Goal: Communication & Community: Answer question/provide support

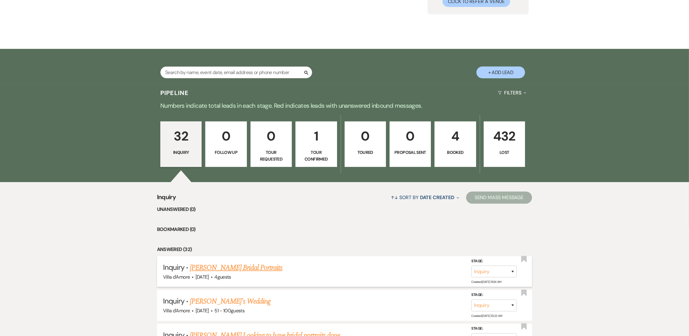
click at [239, 268] on link "[PERSON_NAME] Bridal Portraits" at bounding box center [236, 267] width 93 height 11
select select "8"
select select "13"
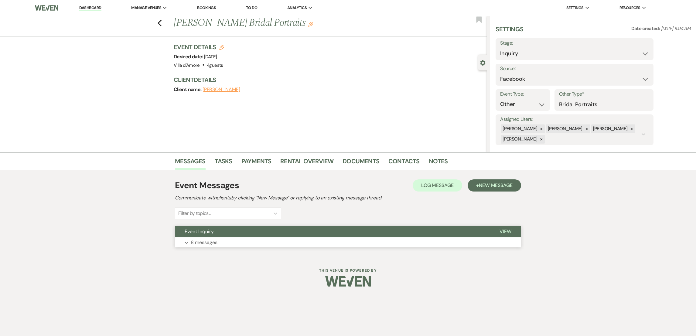
click at [198, 245] on p "8 messages" at bounding box center [204, 243] width 27 height 8
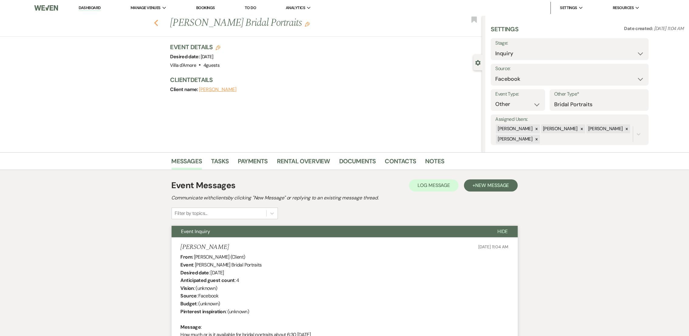
click at [158, 24] on icon "Previous" at bounding box center [156, 22] width 5 height 7
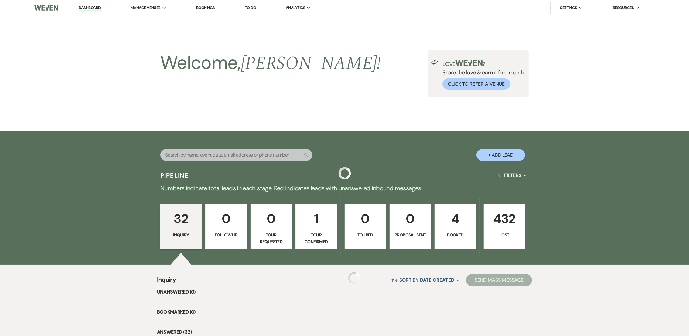
scroll to position [83, 0]
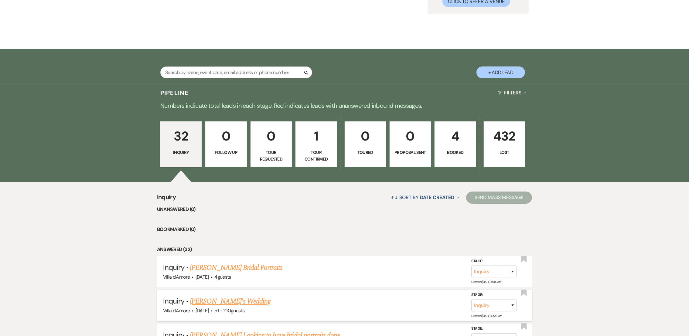
click at [215, 301] on link "[PERSON_NAME]'s Wedding" at bounding box center [230, 301] width 81 height 11
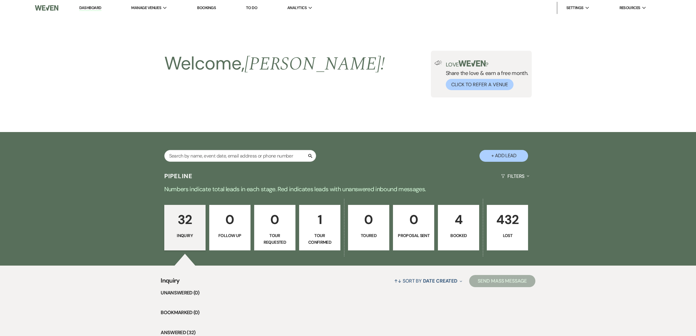
select select "2"
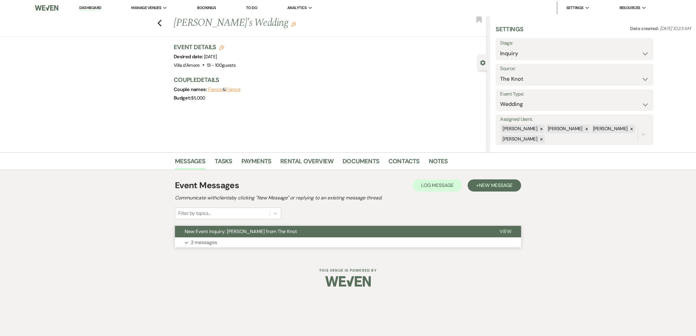
click at [195, 242] on p "3 messages" at bounding box center [204, 243] width 26 height 8
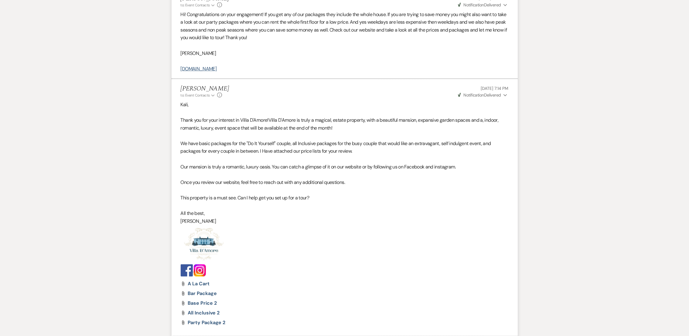
scroll to position [663, 0]
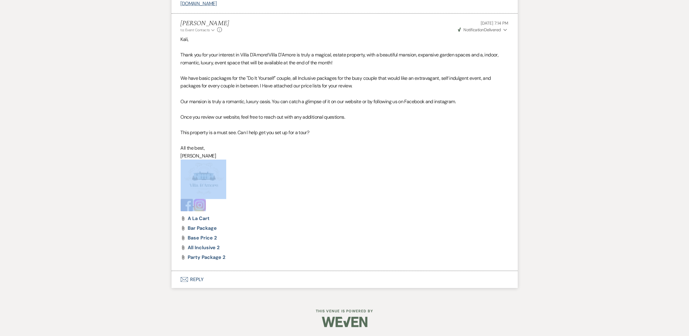
drag, startPoint x: 210, startPoint y: 207, endPoint x: 170, endPoint y: 171, distance: 53.9
drag, startPoint x: 170, startPoint y: 171, endPoint x: 198, endPoint y: 179, distance: 29.2
click at [262, 209] on p at bounding box center [345, 205] width 328 height 12
click at [187, 208] on img at bounding box center [187, 205] width 12 height 12
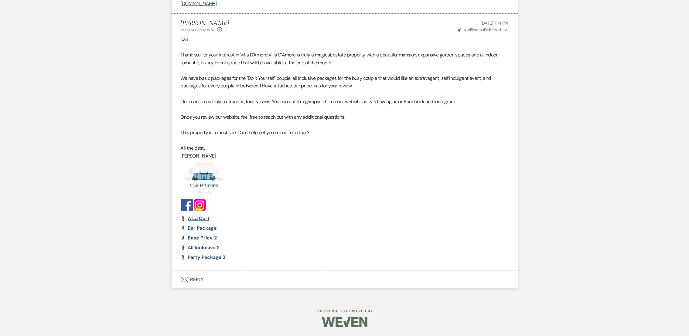
click at [198, 217] on span "a la cart" at bounding box center [199, 218] width 22 height 6
click at [204, 227] on span "bar package" at bounding box center [202, 228] width 29 height 6
click at [203, 237] on span "base price 2" at bounding box center [202, 238] width 29 height 6
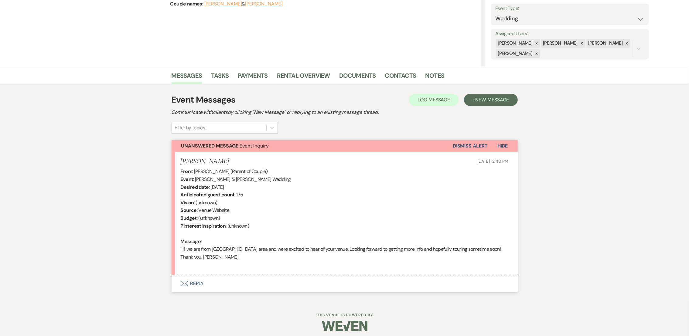
click at [193, 284] on button "Envelope Reply" at bounding box center [345, 283] width 346 height 17
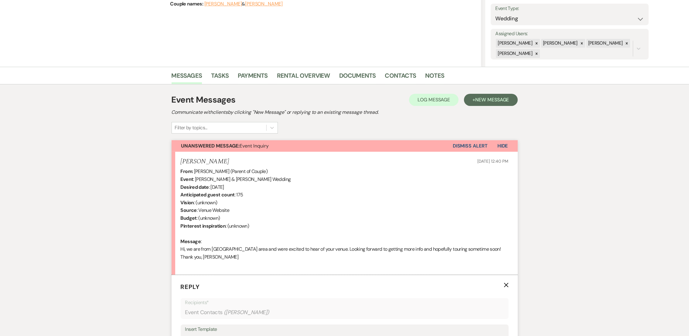
click at [216, 331] on div "Insert Template" at bounding box center [344, 329] width 319 height 9
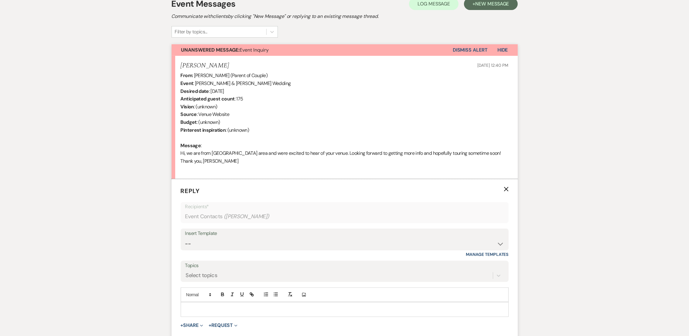
scroll to position [187, 0]
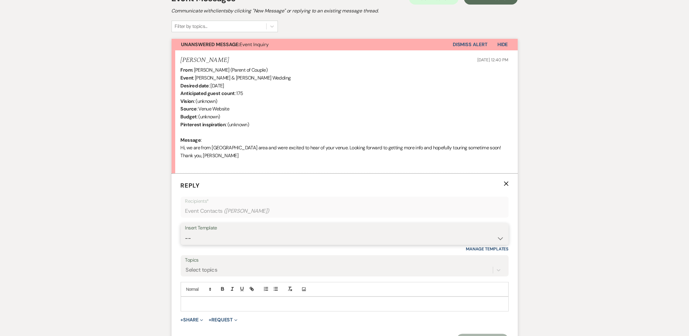
click at [241, 236] on select "-- auto responce weekends Tour Request Response Follow Up #1 (wedding) Weven Pl…" at bounding box center [344, 239] width 319 height 12
select select "4619"
click at [185, 233] on select "-- auto responce weekends Tour Request Response Follow Up #1 (wedding) Weven Pl…" at bounding box center [344, 239] width 319 height 12
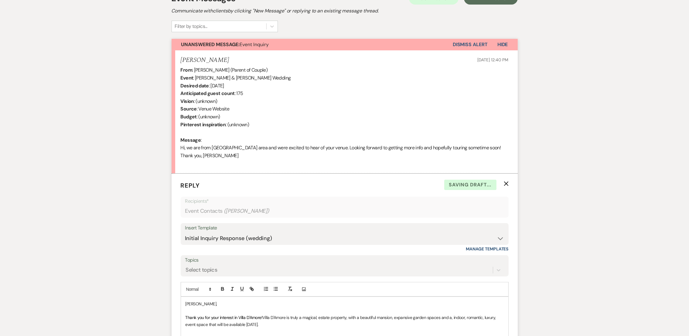
click at [273, 323] on p "Thank you for your interest in Villa D'Amore! Villa D'Amore is truly a magical,…" at bounding box center [345, 321] width 318 height 14
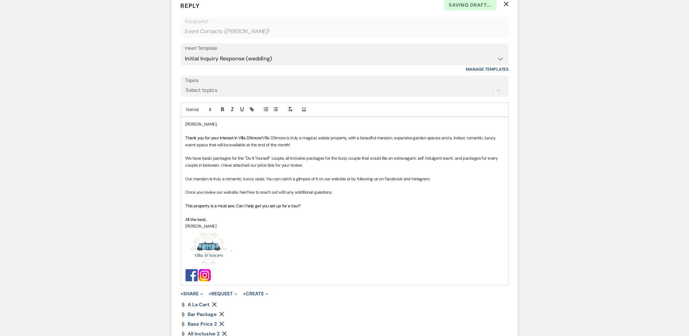
scroll to position [372, 0]
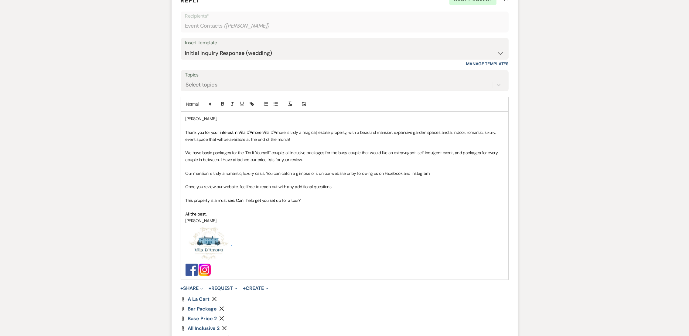
click at [317, 199] on p "This property is a must see. Can I help get you set up for a tour?" at bounding box center [345, 200] width 318 height 7
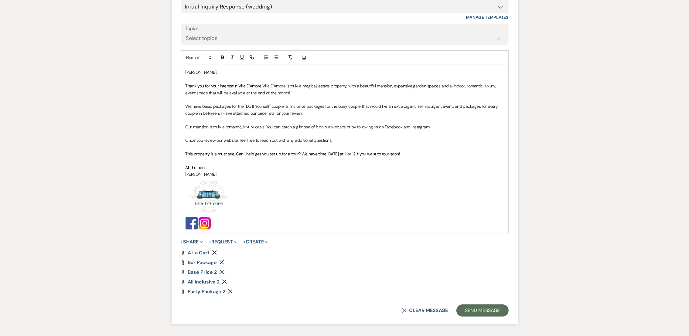
scroll to position [462, 0]
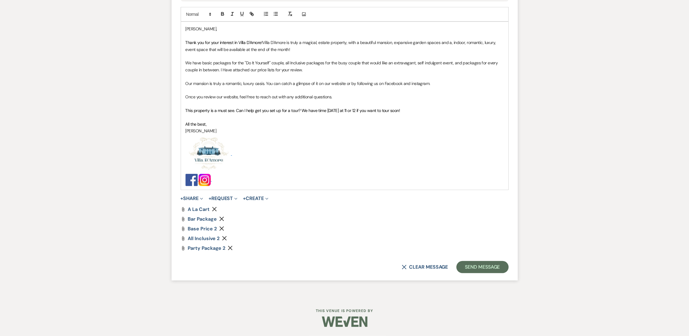
click at [222, 220] on use "button" at bounding box center [221, 219] width 5 height 5
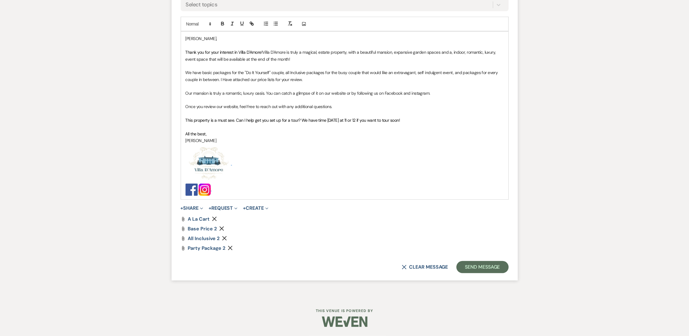
scroll to position [453, 0]
click at [494, 266] on button "Send Message" at bounding box center [482, 267] width 52 height 12
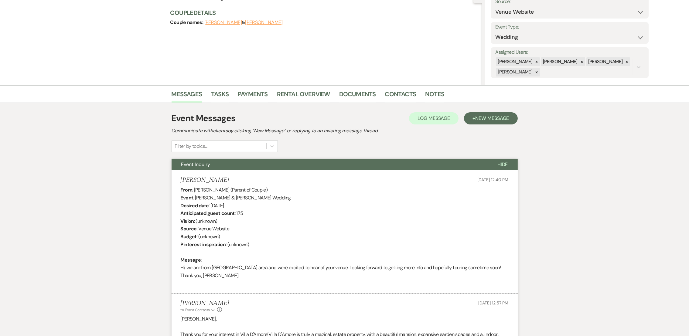
scroll to position [0, 0]
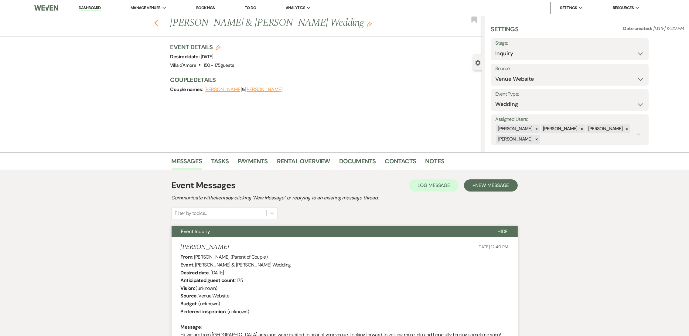
click at [158, 24] on icon "Previous" at bounding box center [156, 22] width 5 height 7
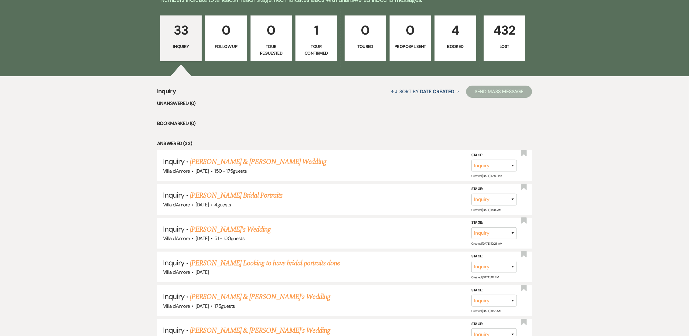
scroll to position [269, 0]
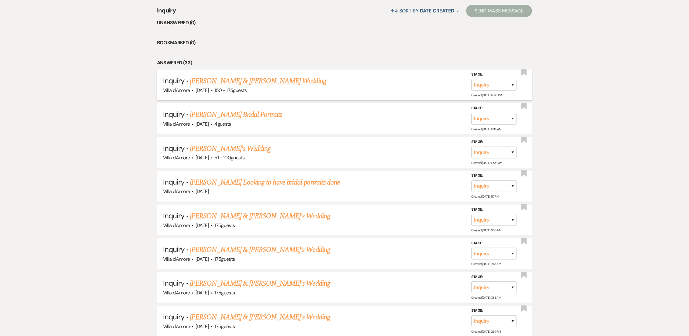
click at [257, 80] on link "Lydia Ussery & Evan Faircloth's Wedding" at bounding box center [258, 81] width 136 height 11
select select "5"
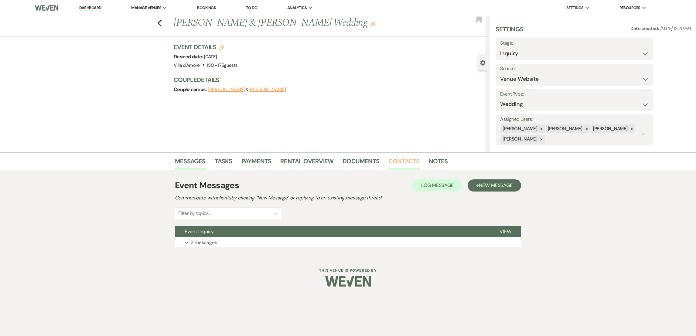
click at [397, 161] on link "Contacts" at bounding box center [403, 162] width 31 height 13
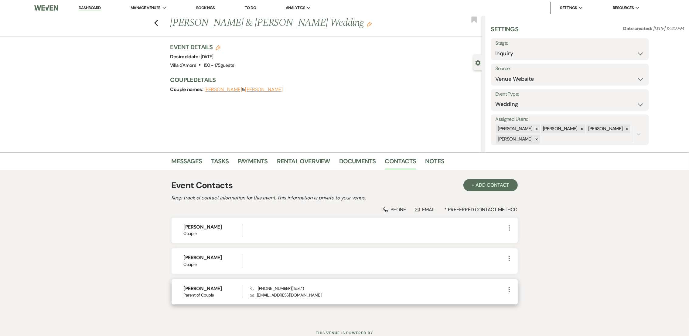
click at [256, 287] on span "Phone (910) 876-0076 (Text*)" at bounding box center [277, 288] width 54 height 5
drag, startPoint x: 257, startPoint y: 289, endPoint x: 285, endPoint y: 289, distance: 27.9
click at [285, 289] on span "Phone (910) 876-0076 (Text*)" at bounding box center [277, 288] width 54 height 5
copy span "(910) 876-0076"
click at [158, 22] on icon "Previous" at bounding box center [156, 22] width 5 height 7
